Goal: Task Accomplishment & Management: Complete application form

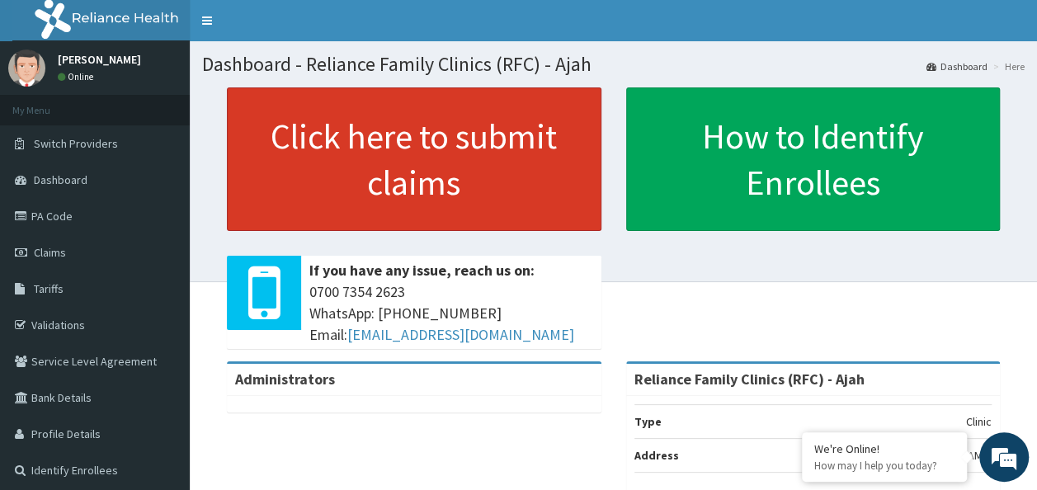
click at [480, 196] on link "Click here to submit claims" at bounding box center [414, 159] width 375 height 144
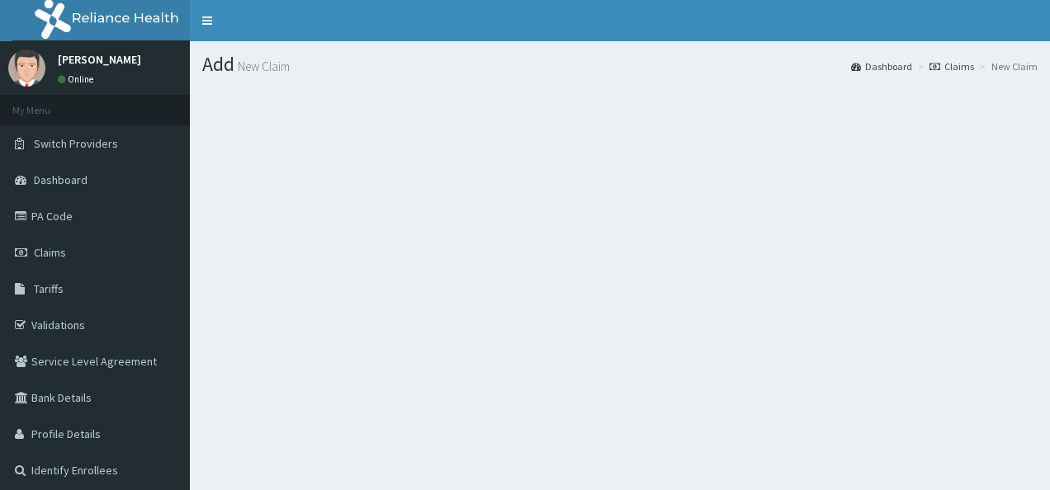
click at [229, 63] on h1 "Add New Claim" at bounding box center [619, 64] width 835 height 21
click at [85, 178] on span "Dashboard" at bounding box center [61, 179] width 54 height 15
click at [65, 181] on span "Dashboard" at bounding box center [61, 179] width 54 height 15
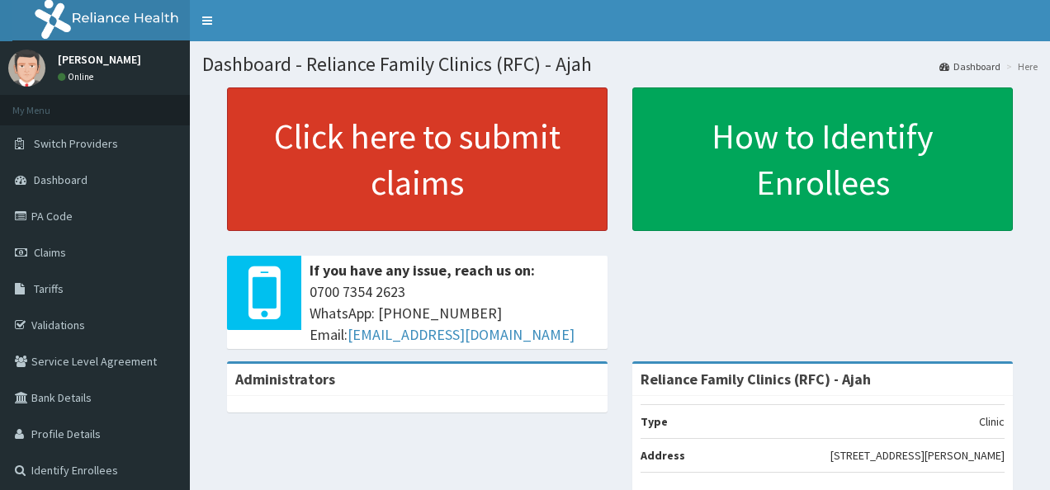
click at [392, 190] on link "Click here to submit claims" at bounding box center [417, 159] width 380 height 144
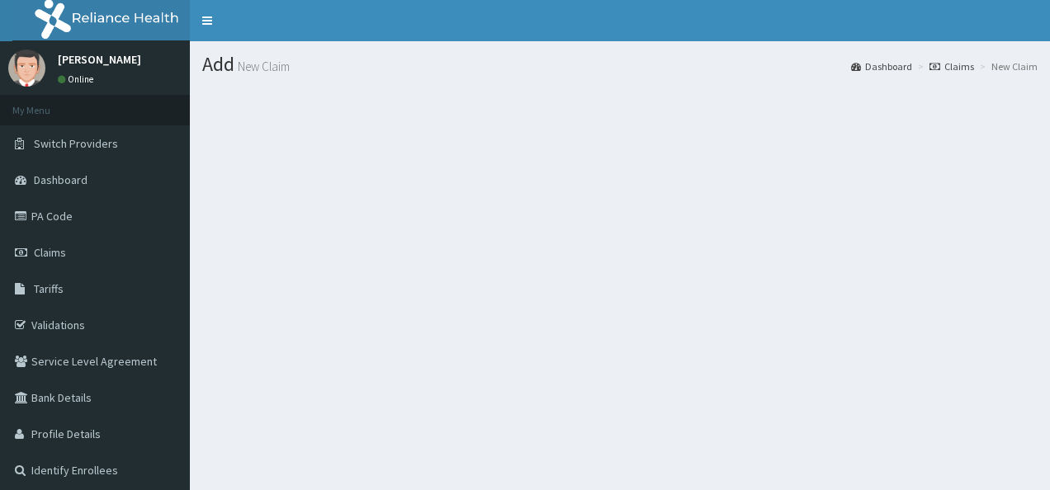
click at [218, 71] on h1 "Add New Claim" at bounding box center [619, 64] width 835 height 21
click at [237, 67] on h1 "Add New Claim" at bounding box center [619, 64] width 835 height 21
click at [282, 73] on small "New Claim" at bounding box center [261, 66] width 55 height 12
click at [234, 68] on h1 "Add New Claim" at bounding box center [619, 64] width 835 height 21
click at [231, 67] on h1 "Add New Claim" at bounding box center [619, 64] width 835 height 21
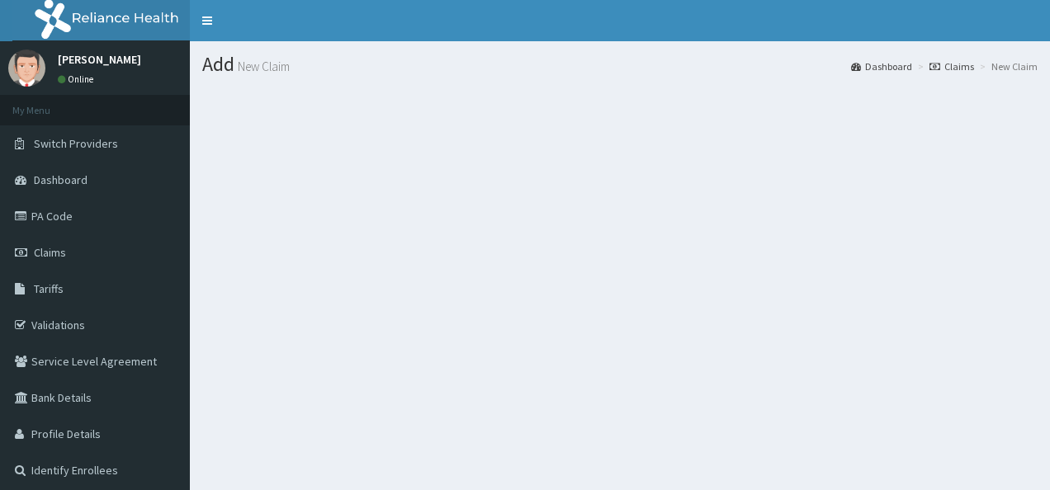
click at [320, 76] on section at bounding box center [620, 178] width 860 height 206
click at [256, 75] on h1 "Add New Claim" at bounding box center [619, 64] width 835 height 21
click at [238, 64] on h1 "Add New Claim" at bounding box center [619, 64] width 835 height 21
click at [59, 175] on span "Dashboard" at bounding box center [61, 179] width 54 height 15
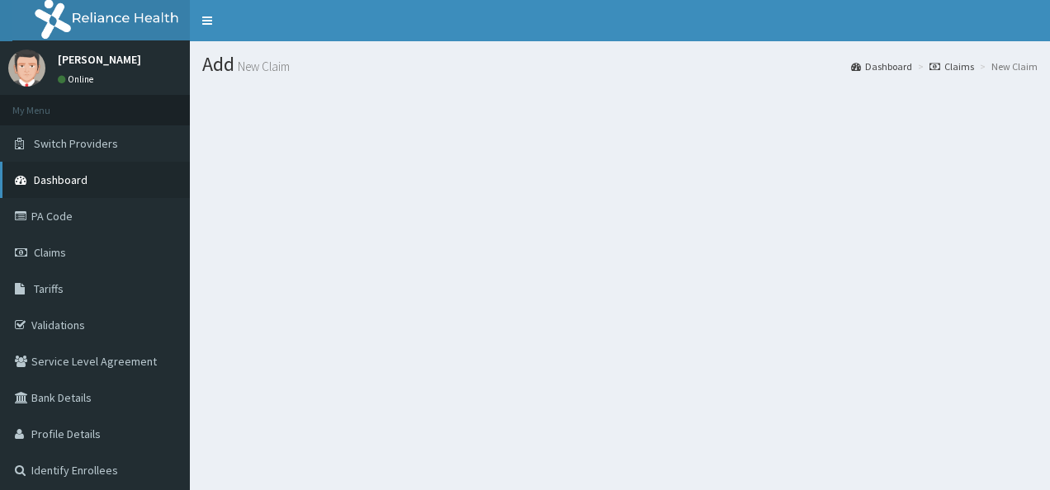
click at [59, 175] on span "Dashboard" at bounding box center [61, 179] width 54 height 15
click at [53, 186] on span "Dashboard" at bounding box center [61, 179] width 54 height 15
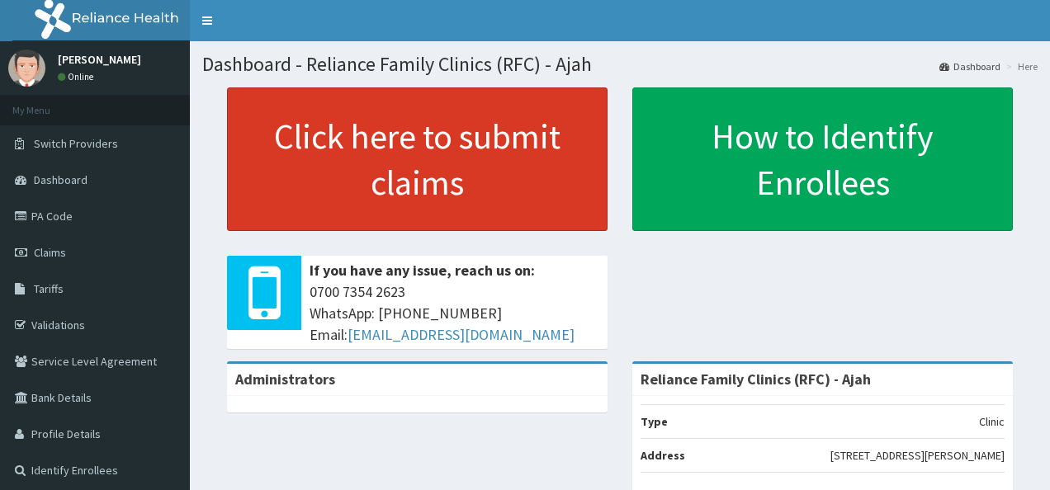
click at [482, 187] on link "Click here to submit claims" at bounding box center [417, 159] width 380 height 144
click at [498, 196] on link "Click here to submit claims" at bounding box center [417, 159] width 380 height 144
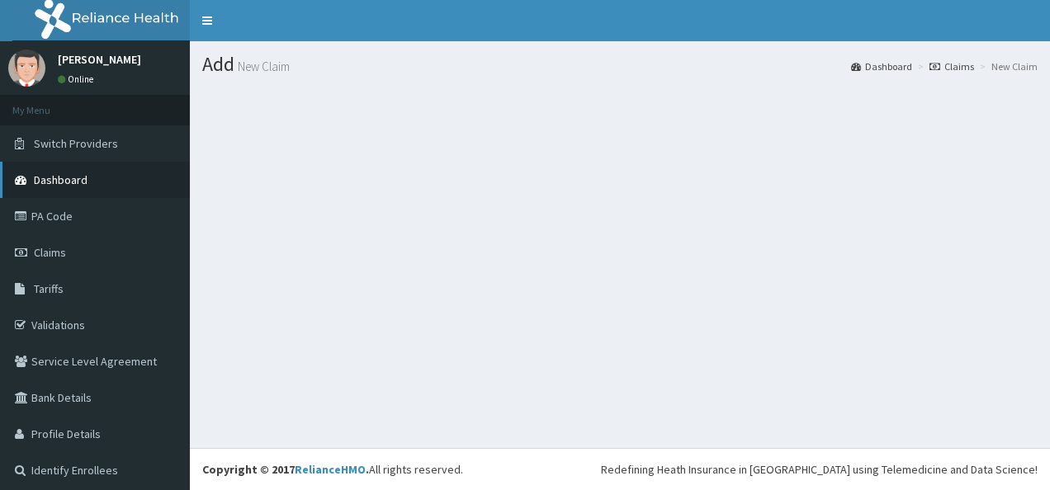
click at [58, 182] on span "Dashboard" at bounding box center [61, 179] width 54 height 15
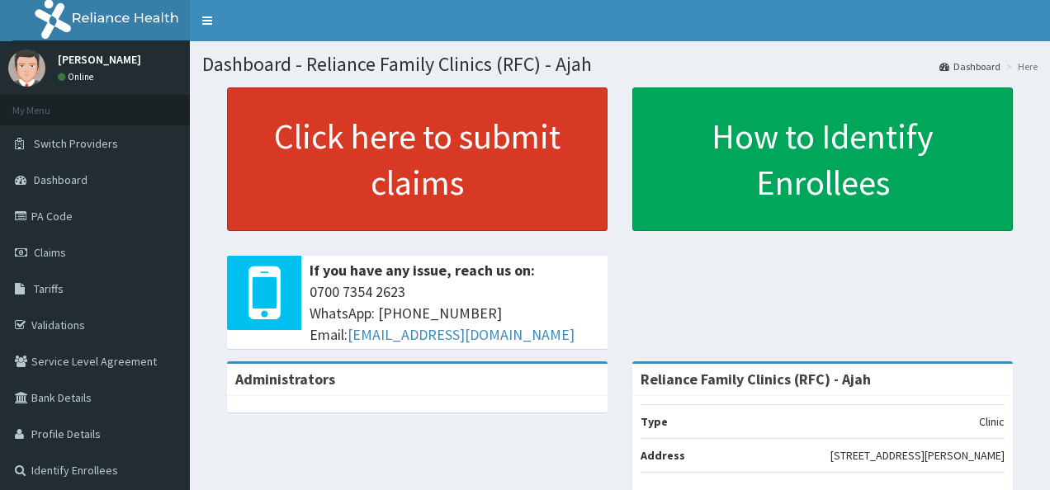
click at [351, 167] on link "Click here to submit claims" at bounding box center [417, 159] width 380 height 144
click at [381, 177] on link "Click here to submit claims" at bounding box center [417, 159] width 380 height 144
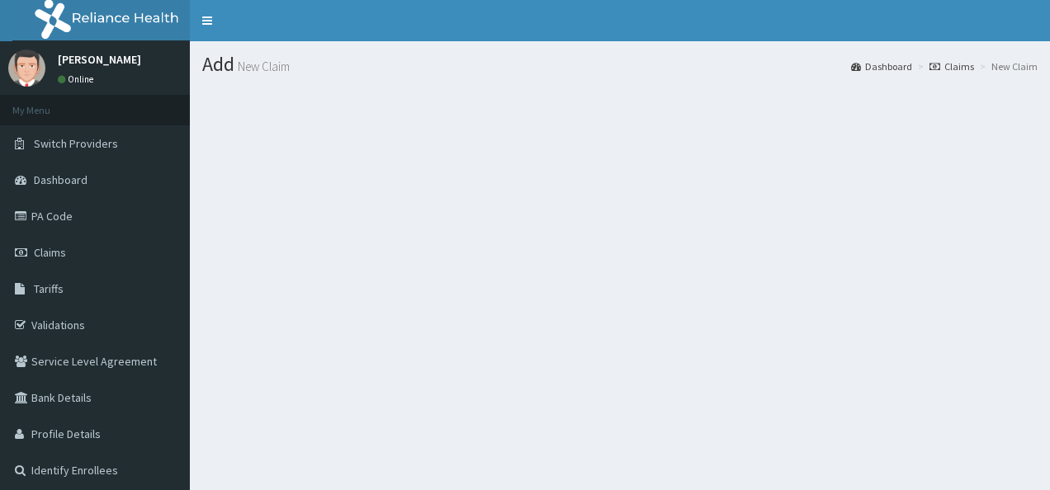
click at [215, 67] on h1 "Add New Claim" at bounding box center [619, 64] width 835 height 21
click at [232, 74] on h1 "Add New Claim" at bounding box center [619, 64] width 835 height 21
drag, startPoint x: 228, startPoint y: 74, endPoint x: 480, endPoint y: 89, distance: 253.0
click at [480, 89] on div "Add New Claim Dashboard Claims New Claim" at bounding box center [620, 286] width 860 height 490
drag, startPoint x: 480, startPoint y: 89, endPoint x: 484, endPoint y: 224, distance: 135.4
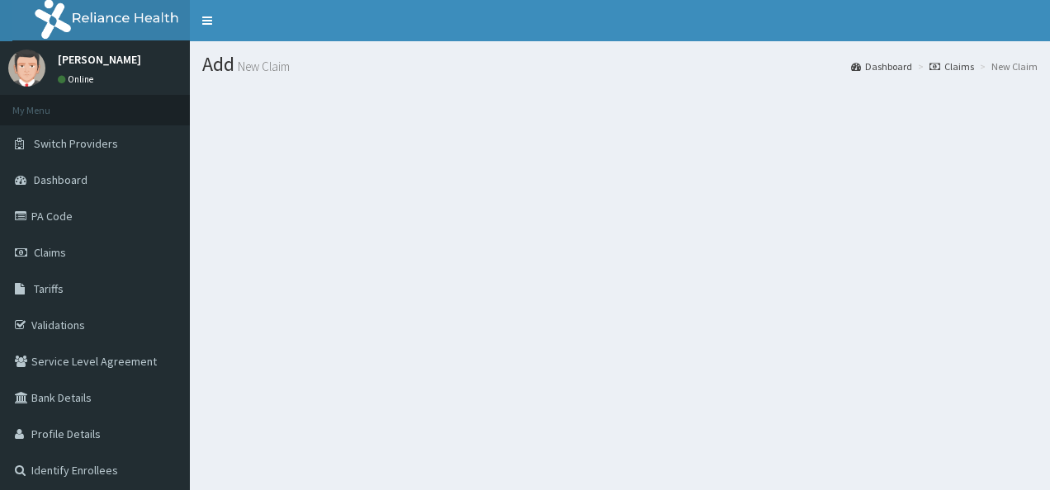
click at [484, 224] on section at bounding box center [620, 178] width 860 height 206
click at [427, 208] on section at bounding box center [620, 178] width 860 height 206
click at [226, 71] on h1 "Add New Claim" at bounding box center [619, 64] width 835 height 21
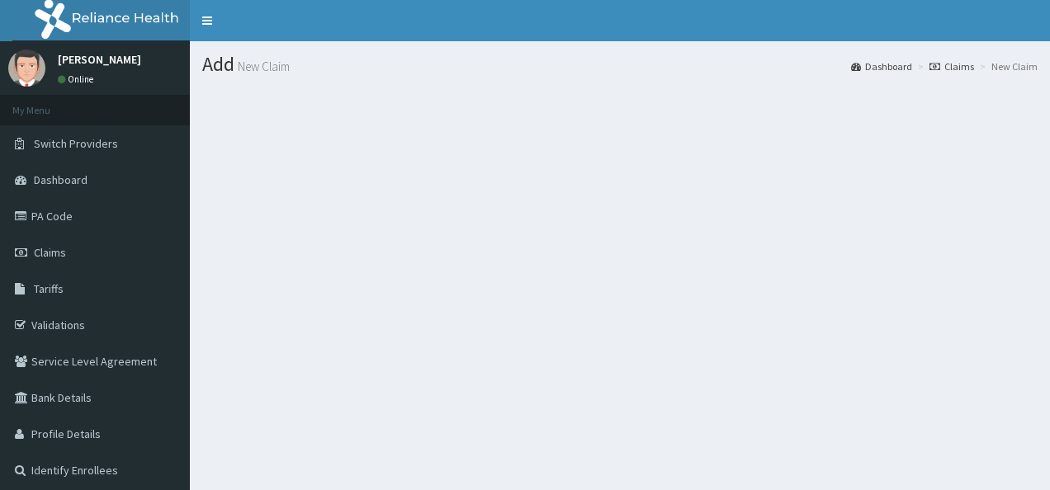
drag, startPoint x: 226, startPoint y: 71, endPoint x: 403, endPoint y: 237, distance: 242.3
click at [403, 237] on section at bounding box center [620, 178] width 860 height 206
click at [64, 172] on span "Dashboard" at bounding box center [61, 179] width 54 height 15
click at [53, 253] on span "Claims" at bounding box center [50, 252] width 32 height 15
click at [55, 251] on span "Claims" at bounding box center [50, 252] width 32 height 15
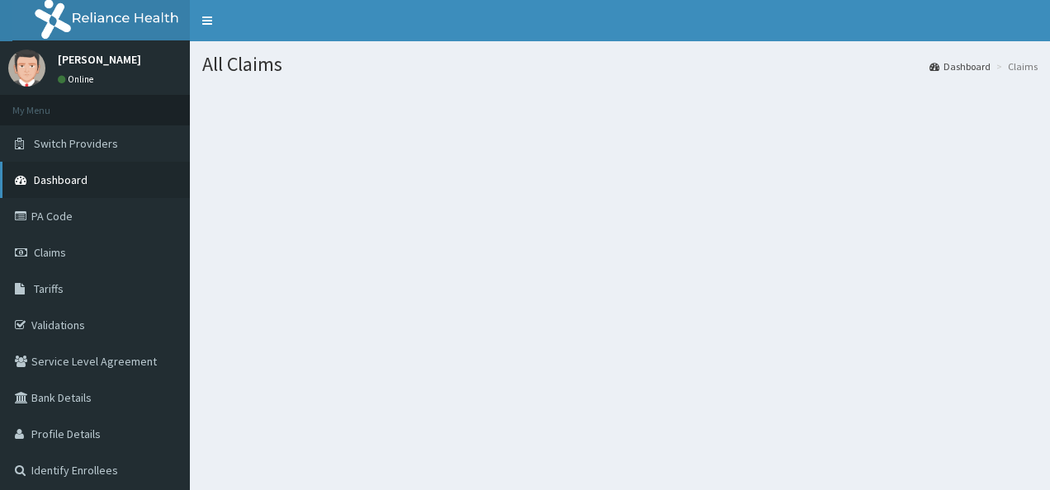
click at [50, 177] on span "Dashboard" at bounding box center [61, 179] width 54 height 15
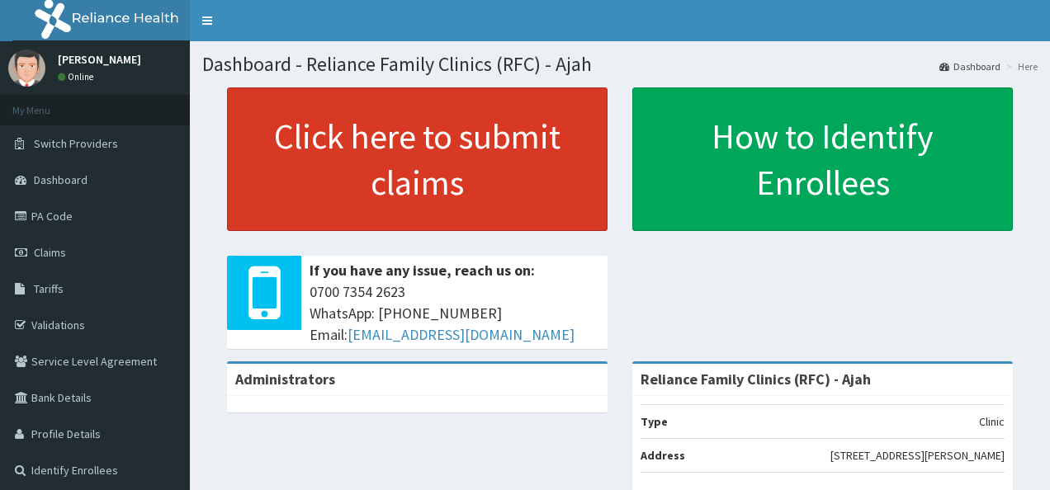
click at [355, 130] on link "Click here to submit claims" at bounding box center [417, 159] width 380 height 144
click at [447, 148] on link "Click here to submit claims" at bounding box center [417, 159] width 380 height 144
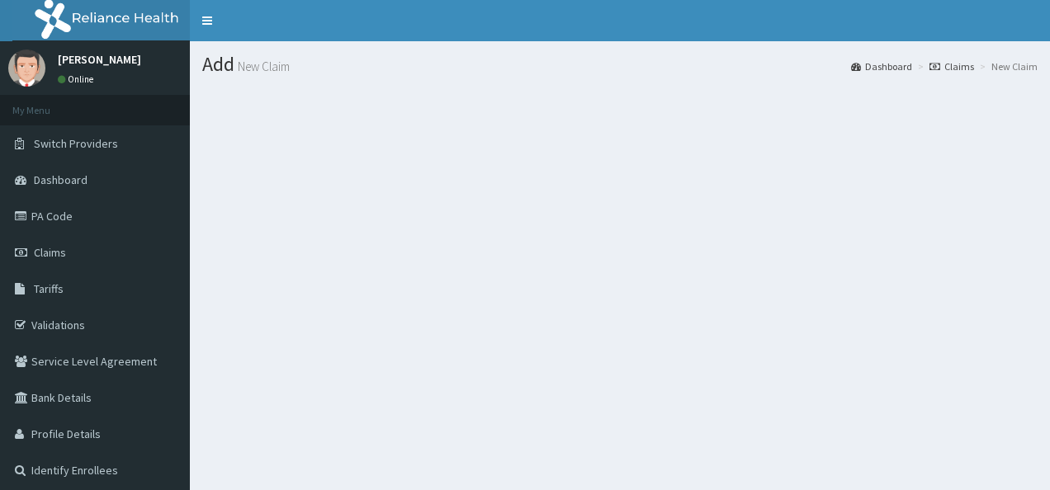
click at [986, 69] on li "New Claim" at bounding box center [1006, 66] width 62 height 14
click at [929, 62] on link "Claims" at bounding box center [951, 66] width 45 height 14
click at [854, 65] on link "Dashboard" at bounding box center [881, 66] width 61 height 14
click at [48, 246] on span "Claims" at bounding box center [50, 252] width 32 height 15
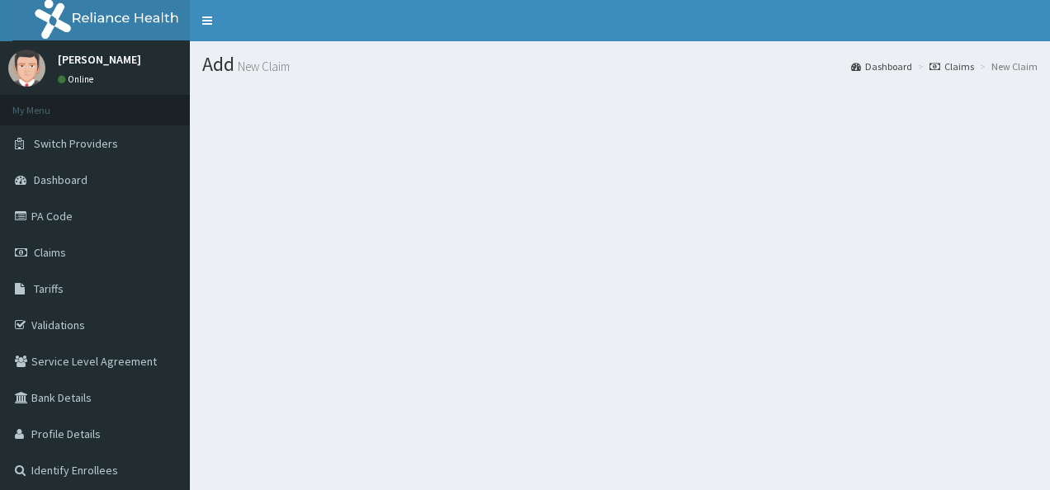
click at [221, 64] on h1 "Add New Claim" at bounding box center [619, 64] width 835 height 21
click at [376, 172] on section at bounding box center [620, 178] width 860 height 206
click at [406, 164] on section at bounding box center [620, 178] width 860 height 206
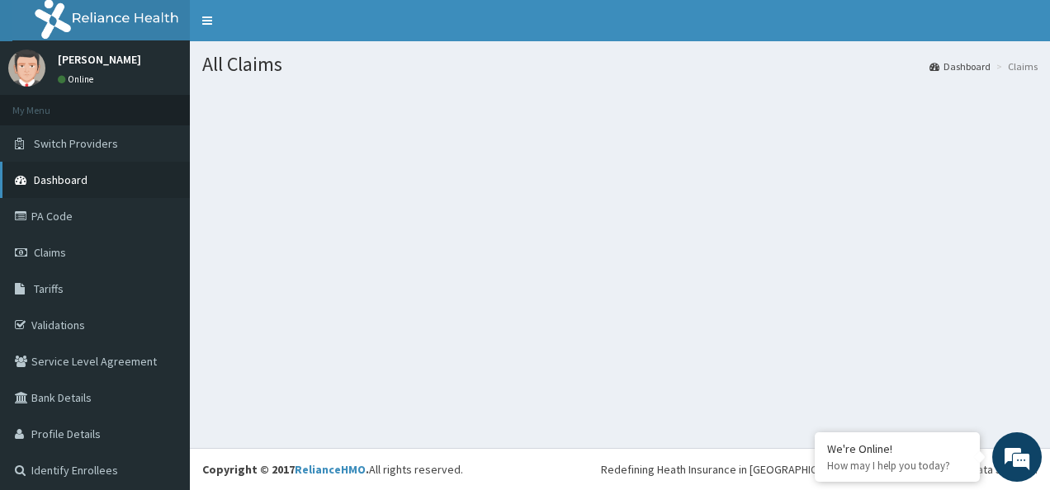
click at [76, 175] on span "Dashboard" at bounding box center [61, 179] width 54 height 15
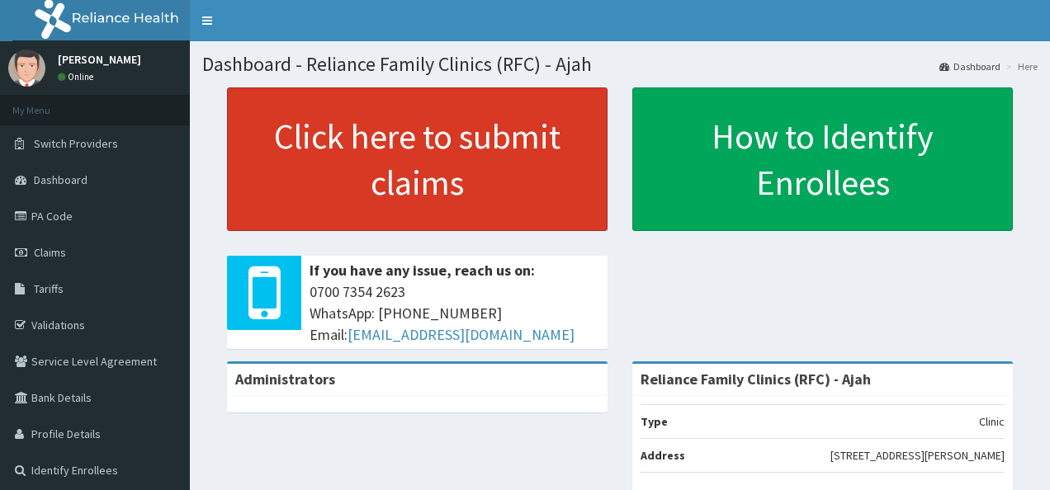
click at [405, 200] on link "Click here to submit claims" at bounding box center [417, 159] width 380 height 144
